Goal: Task Accomplishment & Management: Manage account settings

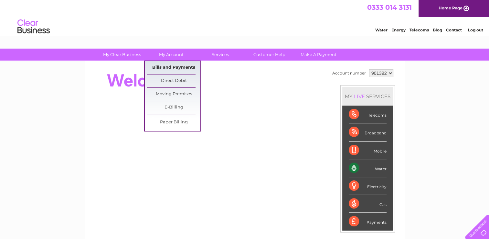
click at [172, 65] on link "Bills and Payments" at bounding box center [173, 67] width 53 height 13
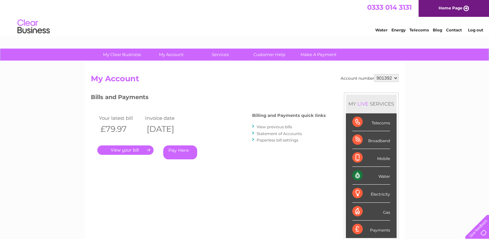
click at [263, 125] on link "View previous bills" at bounding box center [275, 126] width 36 height 5
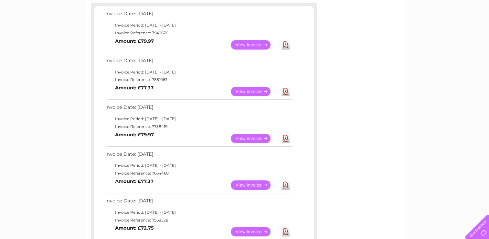
scroll to position [129, 0]
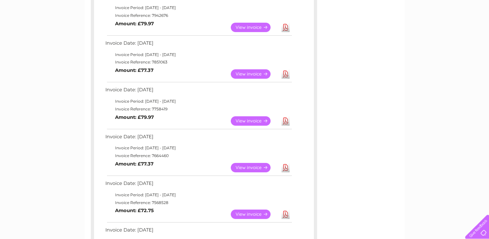
click at [250, 212] on link "View" at bounding box center [255, 213] width 48 height 9
